Goal: Task Accomplishment & Management: Use online tool/utility

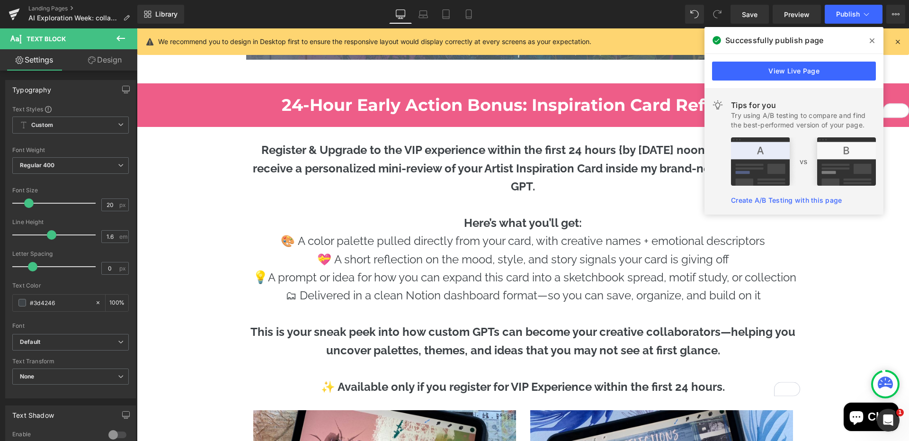
scroll to position [5491, 0]
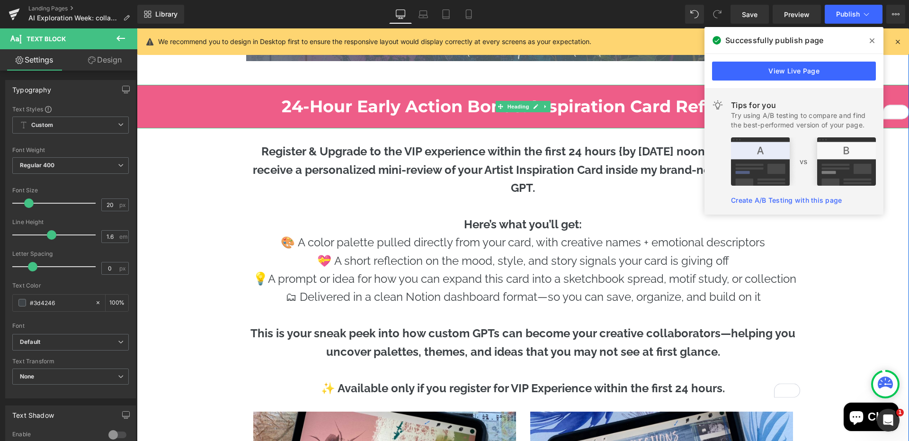
click at [419, 107] on b "24-Hour Early Action Bonus: Inspiration Card Reflection" at bounding box center [523, 106] width 483 height 20
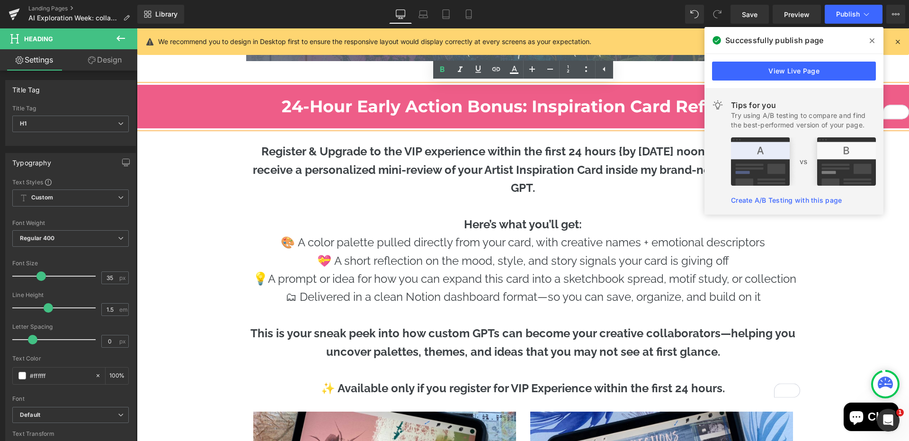
click at [296, 104] on b "24-Hour Early Action Bonus: Inspiration Card Reflection" at bounding box center [523, 106] width 483 height 20
click at [286, 106] on b "24-Hour Early Action Bonus: Inspiration Card Reflection" at bounding box center [523, 106] width 483 height 20
drag, startPoint x: 283, startPoint y: 107, endPoint x: 309, endPoint y: 107, distance: 26.0
click at [309, 107] on b "24-Hour Early Action Bonus: Inspiration Card Reflection" at bounding box center [523, 106] width 483 height 20
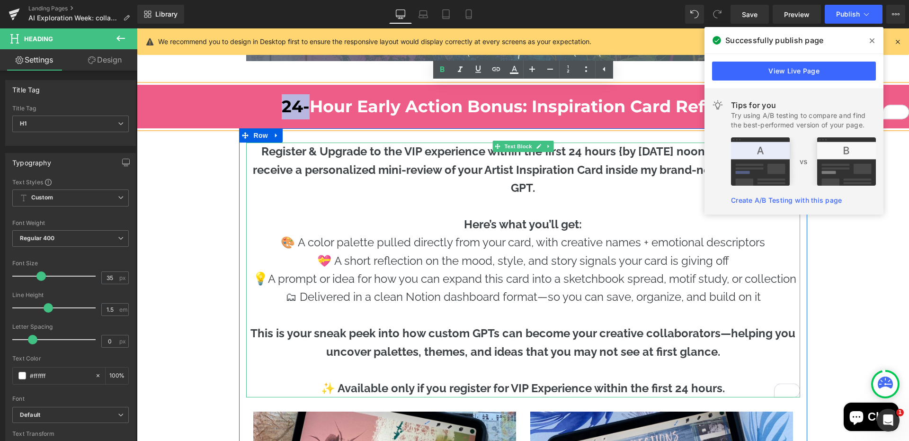
click at [268, 151] on strong "Register & Upgrade to the VIP experience within the first 24 hours {by 9/22 at …" at bounding box center [523, 169] width 541 height 50
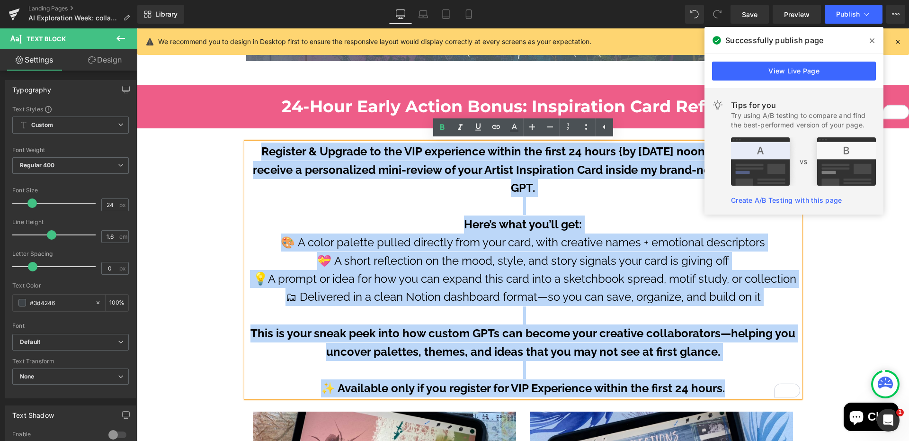
drag, startPoint x: 258, startPoint y: 151, endPoint x: 730, endPoint y: 385, distance: 527.5
click at [730, 385] on div "Register & Upgrade to the VIP experience within the first 24 hours {by 9/22 at …" at bounding box center [523, 269] width 554 height 255
copy div "Register & Upgrade to the VIP experience within the first 24 hours {by 9/22 at …"
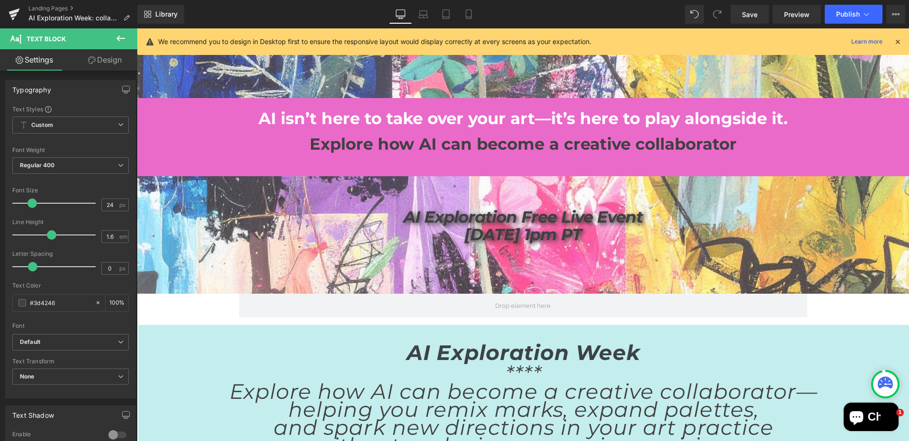
scroll to position [1644, 0]
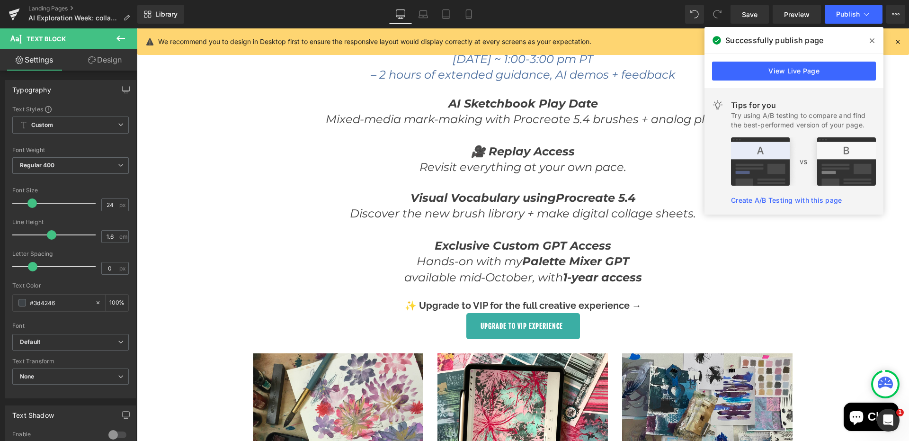
scroll to position [1986, 0]
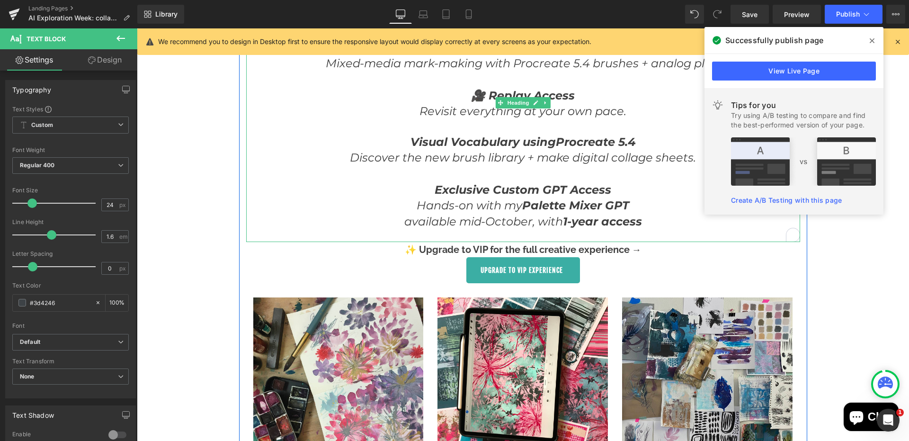
click at [655, 226] on h1 "available mid-October, with 1-year access" at bounding box center [523, 221] width 554 height 16
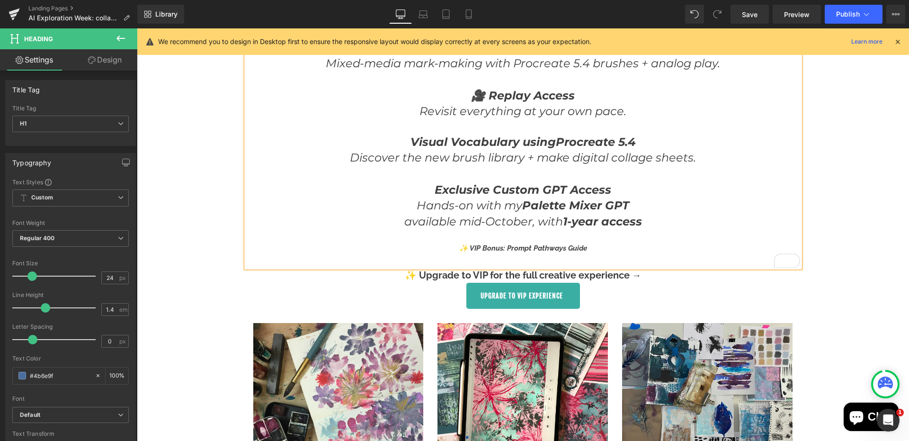
click at [465, 248] on strong "✨ VIP Bonus: Prompt Pathways Guide" at bounding box center [523, 248] width 128 height 9
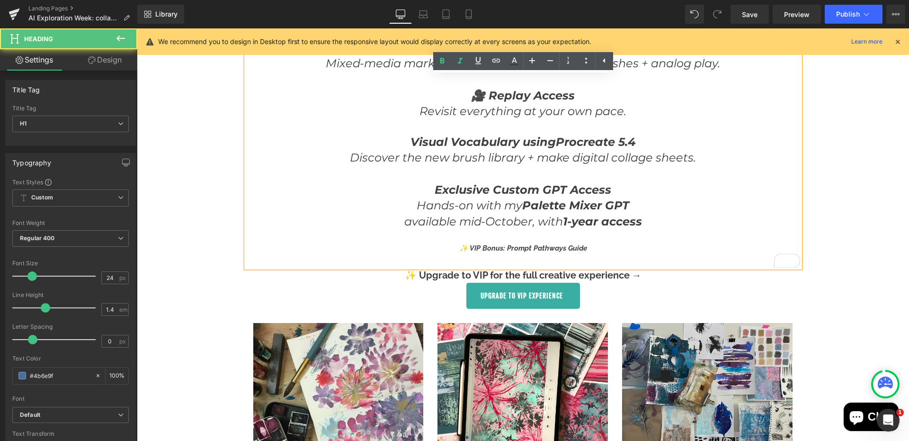
click at [458, 249] on div "✨ VIP Bonus: Prompt Pathways Guide" at bounding box center [523, 248] width 554 height 13
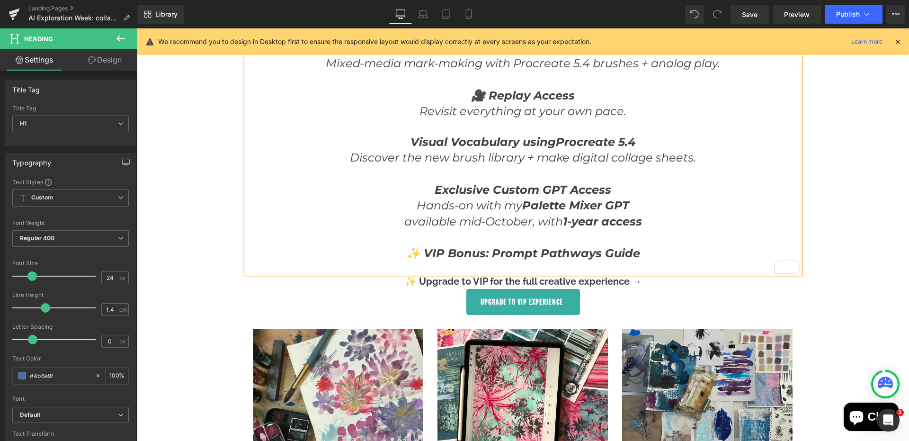
click at [649, 254] on h1 "✨ VIP Bonus: Prompt Pathways Guide" at bounding box center [523, 253] width 554 height 16
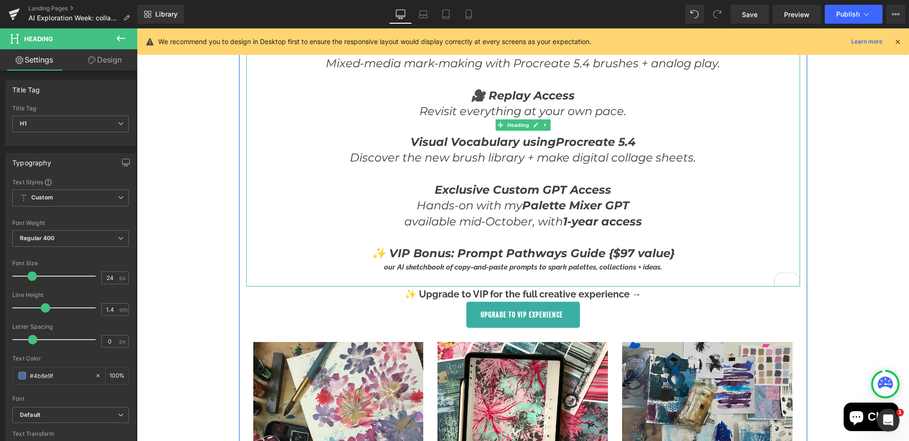
click at [382, 269] on div "our AI sketchbook of copy-and-paste prompts to spark palettes, collections + id…" at bounding box center [523, 267] width 554 height 13
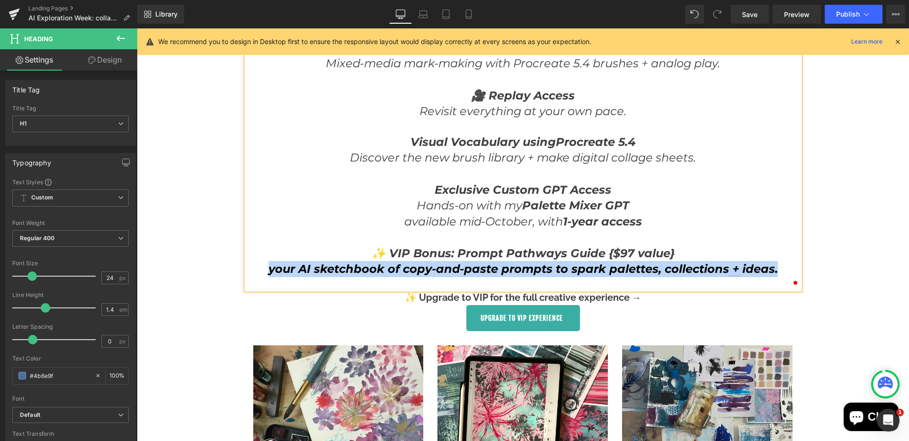
drag, startPoint x: 267, startPoint y: 274, endPoint x: 779, endPoint y: 271, distance: 512.7
click at [779, 271] on h1 "your AI sketchbook of copy-and-paste prompts to spark palettes, collections + i…" at bounding box center [523, 269] width 554 height 16
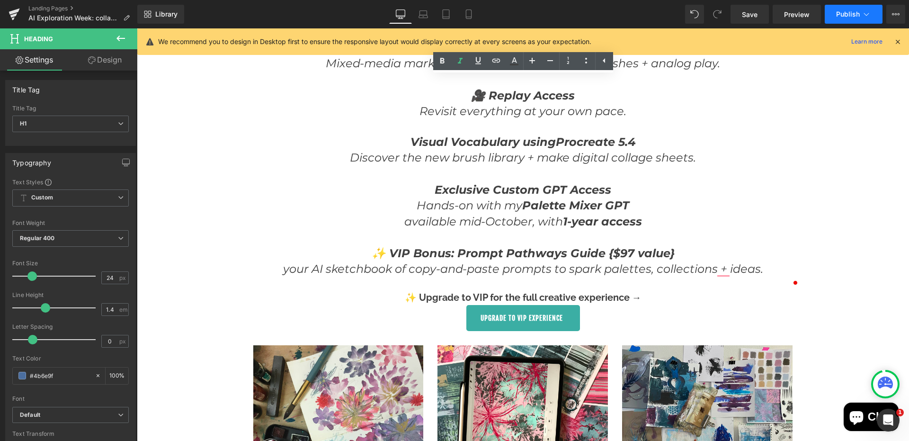
click at [857, 15] on span "Publish" at bounding box center [848, 14] width 24 height 8
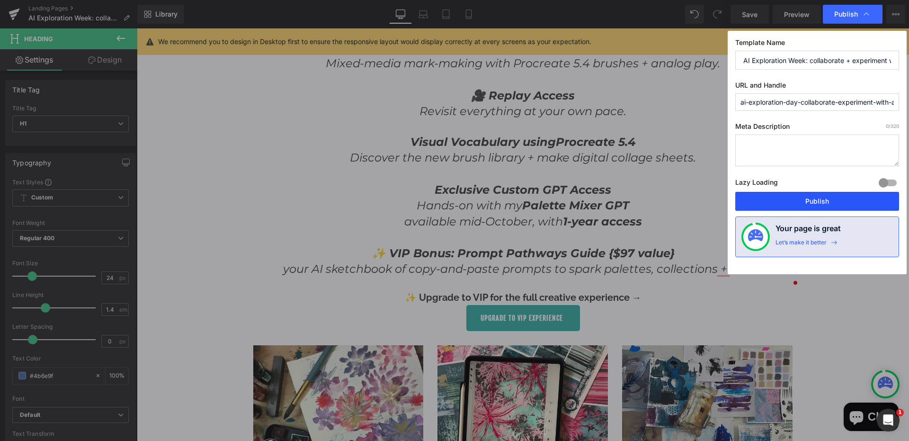
click at [820, 200] on button "Publish" at bounding box center [817, 201] width 164 height 19
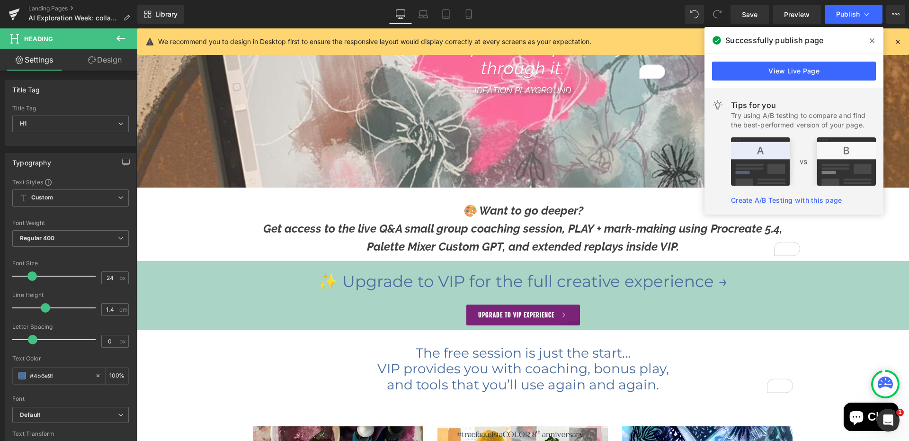
scroll to position [3322, 0]
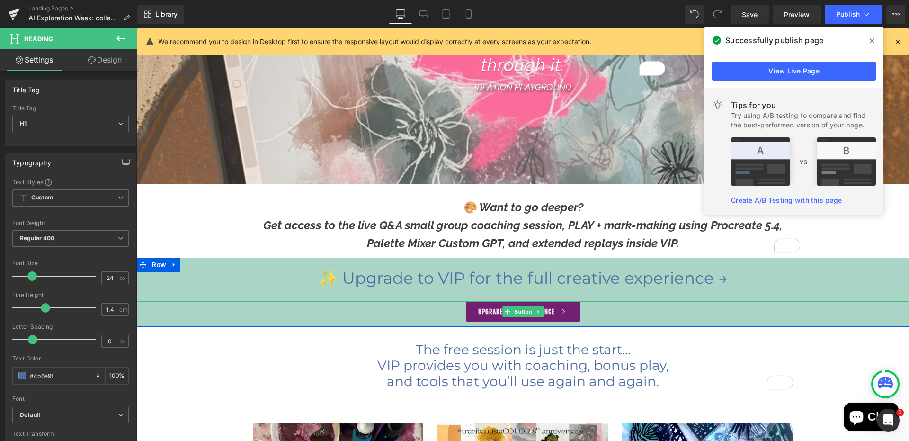
click at [494, 309] on link "UPGRADE TO VIP EXPERIENCE" at bounding box center [523, 311] width 114 height 21
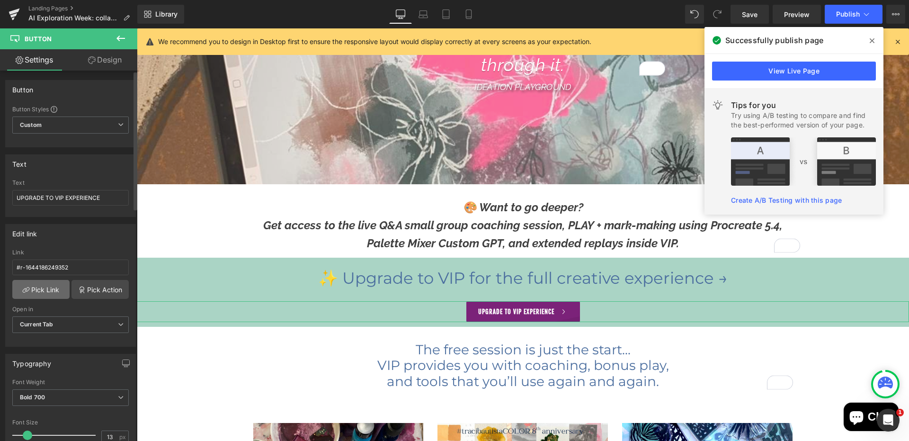
click at [49, 285] on link "Pick Link" at bounding box center [40, 289] width 57 height 19
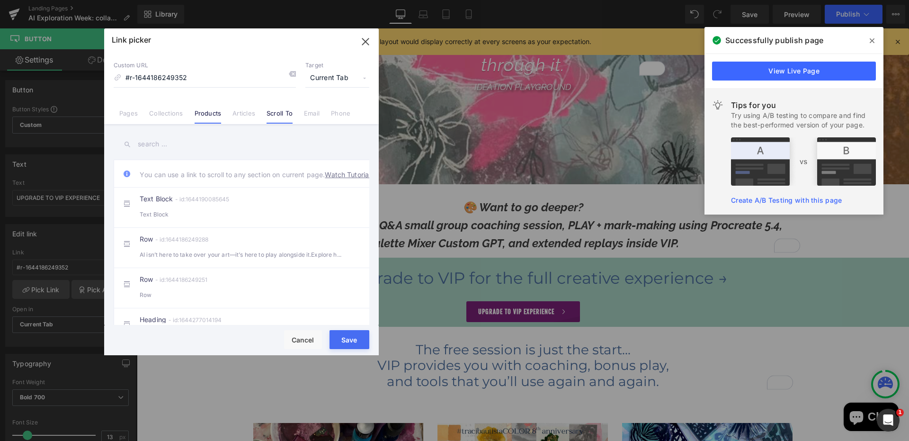
click at [204, 116] on link "Products" at bounding box center [208, 116] width 27 height 14
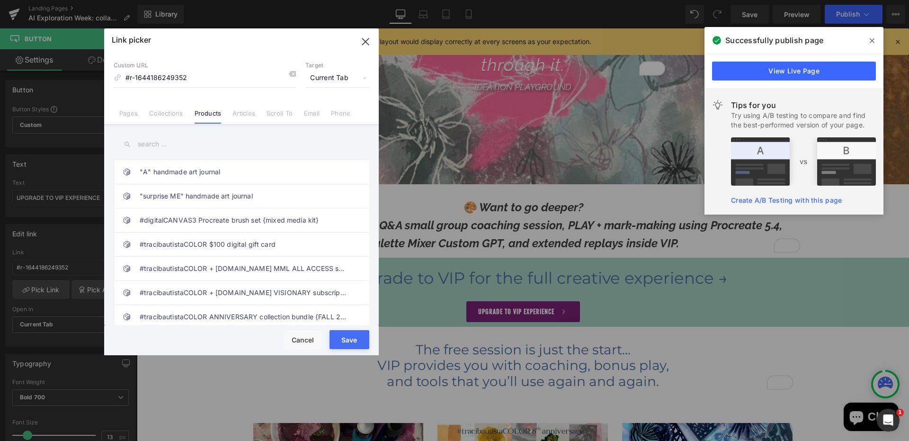
click at [167, 144] on input "text" at bounding box center [242, 143] width 256 height 21
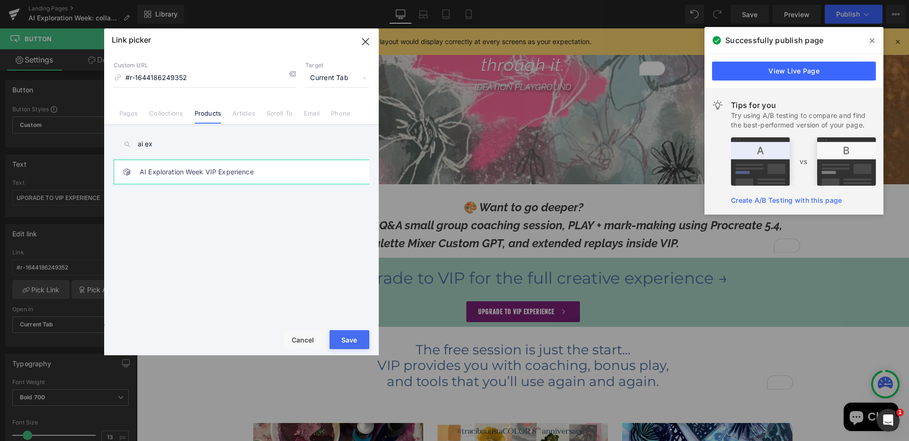
type input "ai ex"
click at [223, 173] on link "AI Exploration Week VIP Experience" at bounding box center [244, 172] width 208 height 24
type input "/products/ai-exploration-day-vip-experience"
click at [351, 340] on button "Save" at bounding box center [349, 339] width 40 height 19
type input "/products/ai-exploration-day-vip-experience"
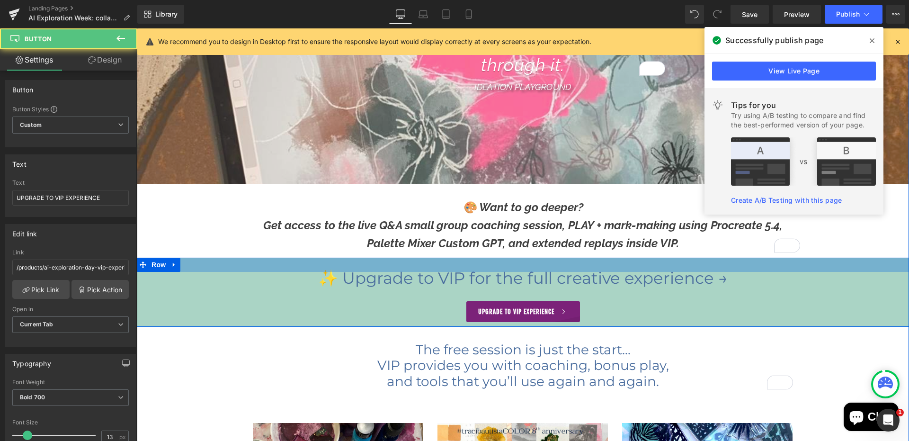
drag, startPoint x: 388, startPoint y: 292, endPoint x: 379, endPoint y: 231, distance: 61.7
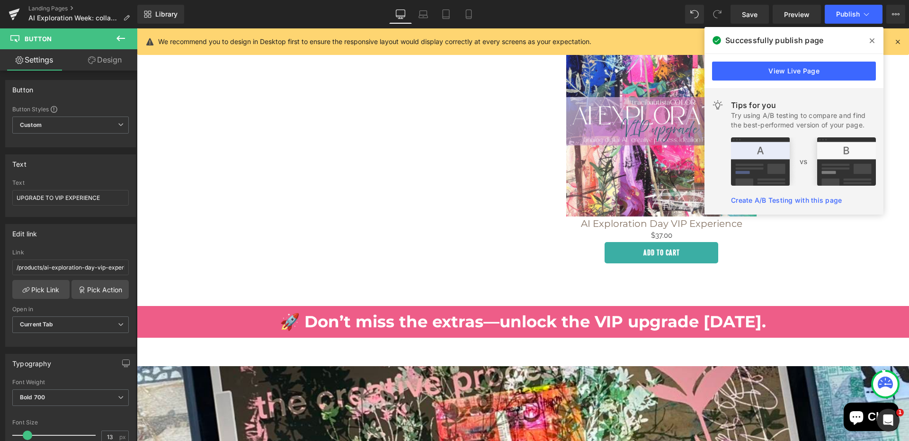
scroll to position [6327, 0]
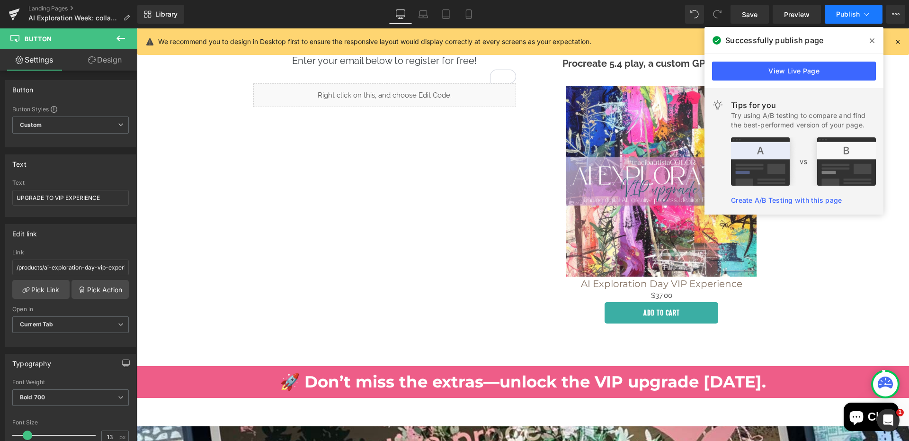
click at [841, 13] on span "Publish" at bounding box center [848, 14] width 24 height 8
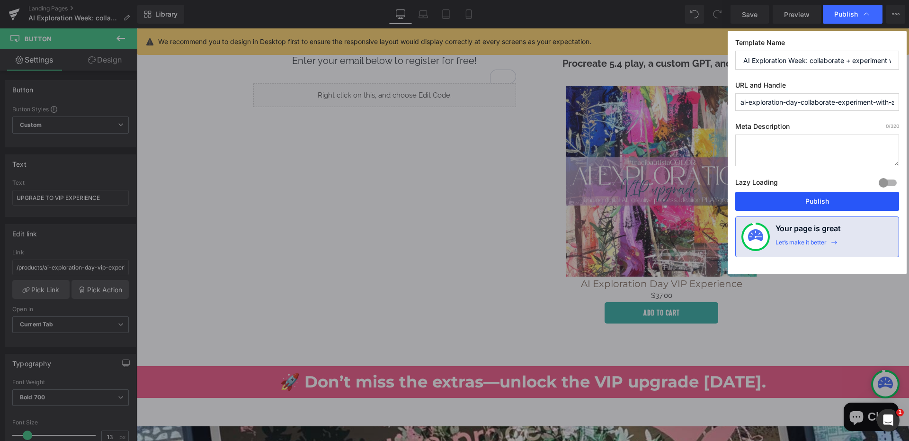
click at [810, 204] on button "Publish" at bounding box center [817, 201] width 164 height 19
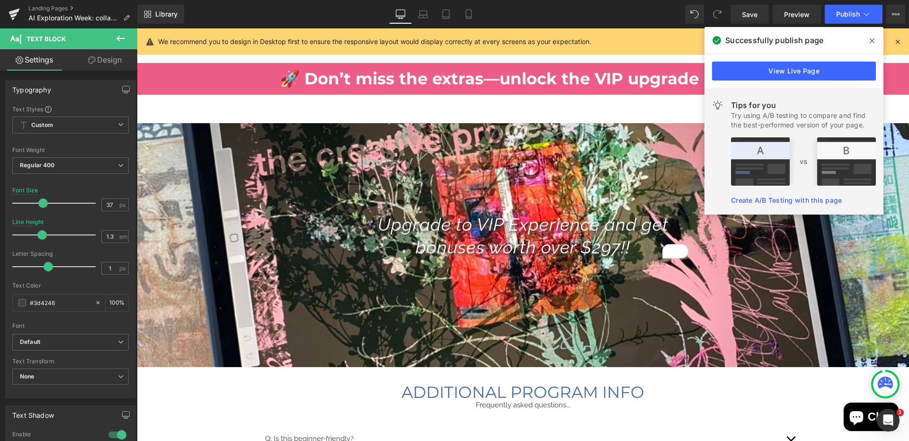
scroll to position [1644, 0]
click at [793, 205] on div "Create A/B Testing with this page" at bounding box center [803, 204] width 145 height 19
